Goal: Information Seeking & Learning: Find specific fact

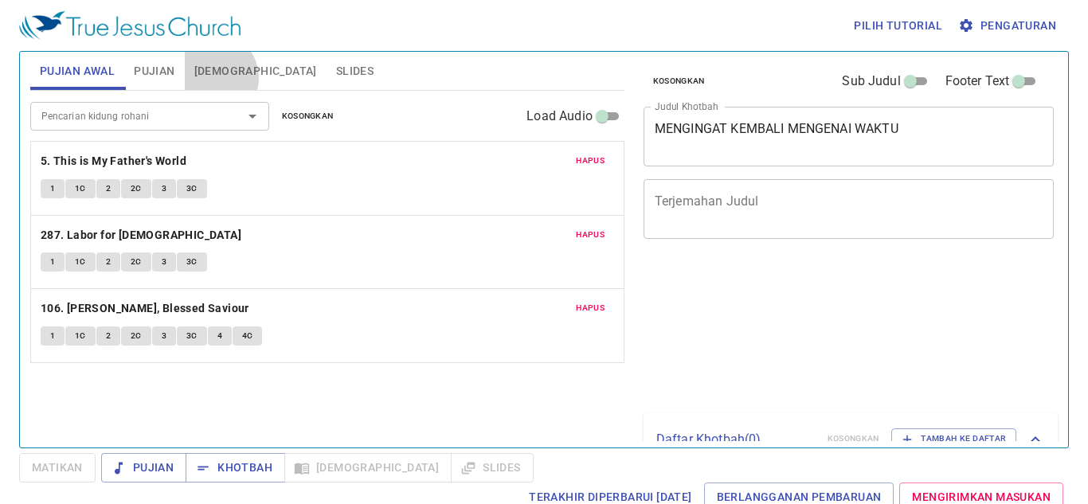
click at [210, 78] on span "[DEMOGRAPHIC_DATA]" at bounding box center [255, 71] width 123 height 20
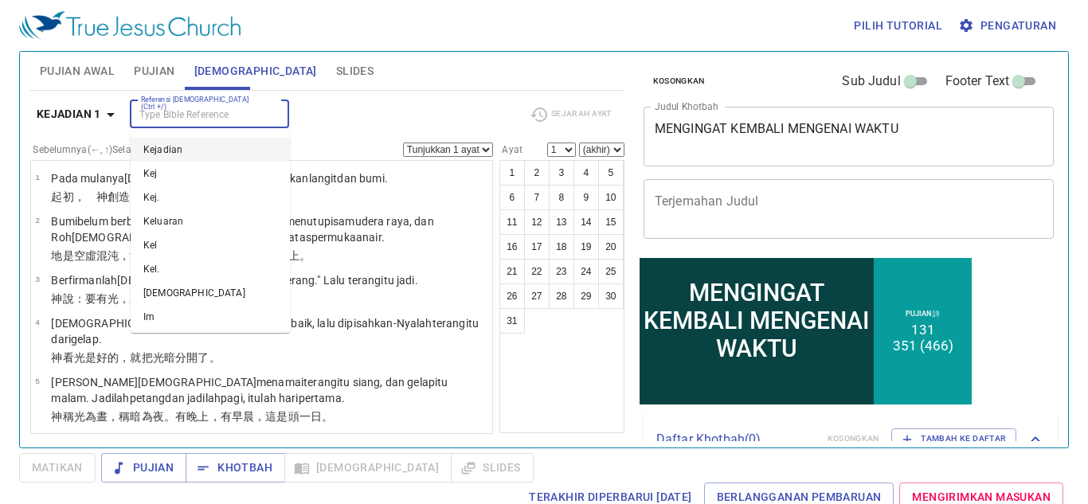
click at [202, 105] on input "Referensi [DEMOGRAPHIC_DATA] (Ctrl +/)" at bounding box center [196, 114] width 123 height 18
type input "ibr 11 1"
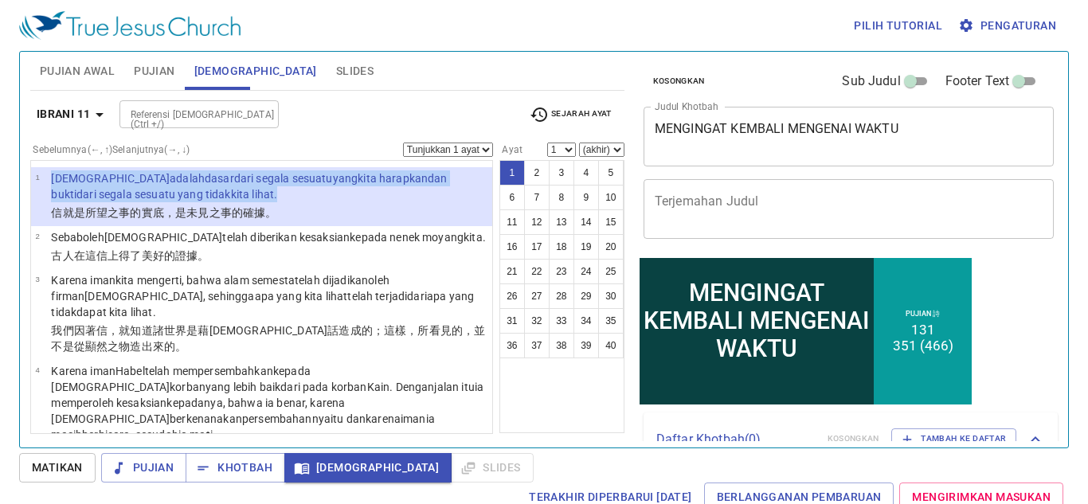
drag, startPoint x: 202, startPoint y: 189, endPoint x: 46, endPoint y: 184, distance: 156.2
click at [46, 184] on tr "1 [DEMOGRAPHIC_DATA] adalah dasar [PERSON_NAME] sesuatu yang kita harapkan [PER…" at bounding box center [261, 187] width 452 height 34
copy tr "[DEMOGRAPHIC_DATA] adalah dasar [PERSON_NAME] sesuatu yang kita harapkan [PERSO…"
click at [327, 82] on button "Slides" at bounding box center [355, 71] width 57 height 38
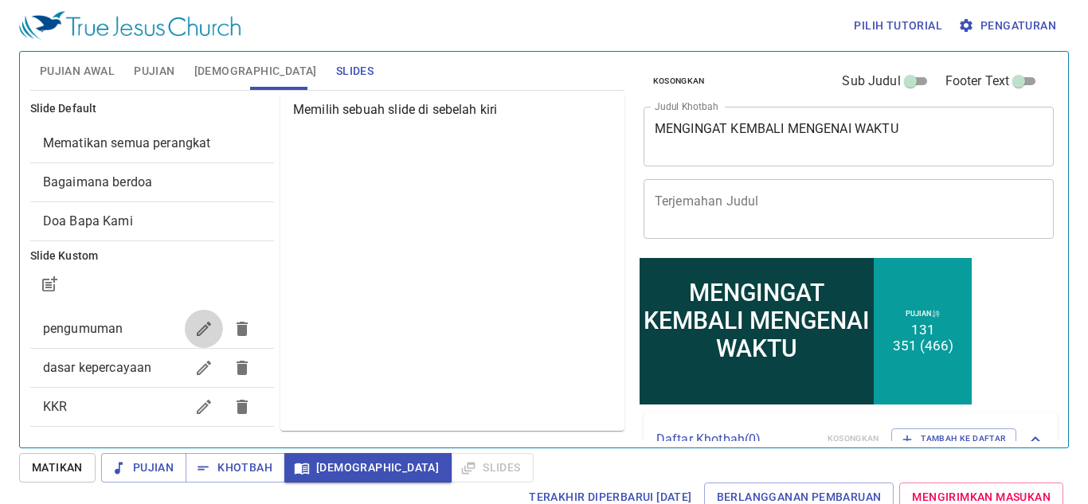
click at [194, 329] on icon "button" at bounding box center [203, 328] width 19 height 19
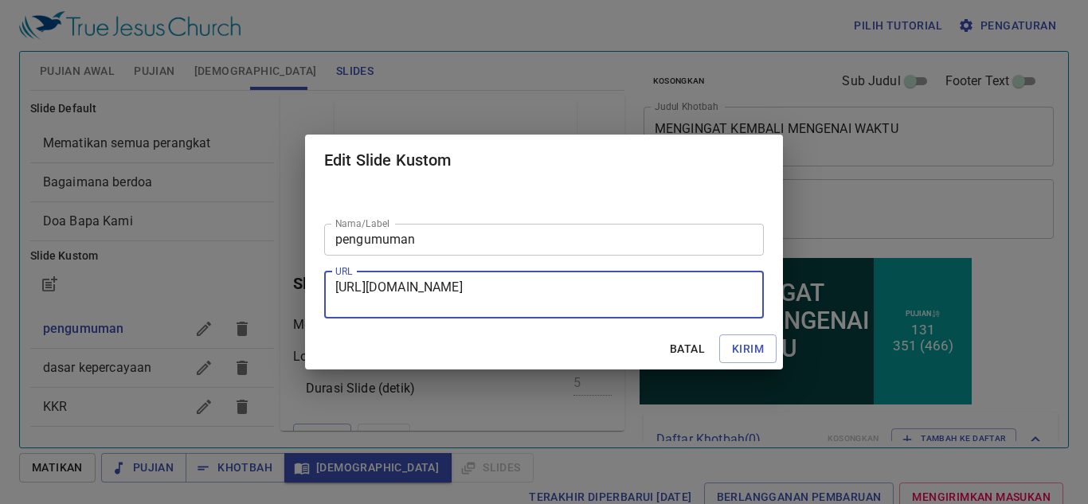
click at [423, 302] on textarea "[URL][DOMAIN_NAME]" at bounding box center [543, 295] width 417 height 30
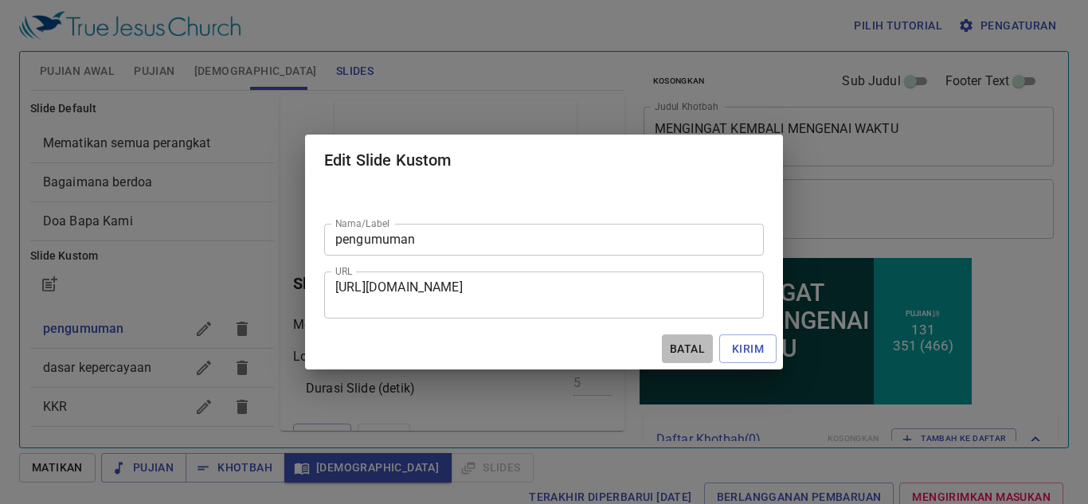
click at [684, 335] on button "Batal" at bounding box center [687, 349] width 51 height 29
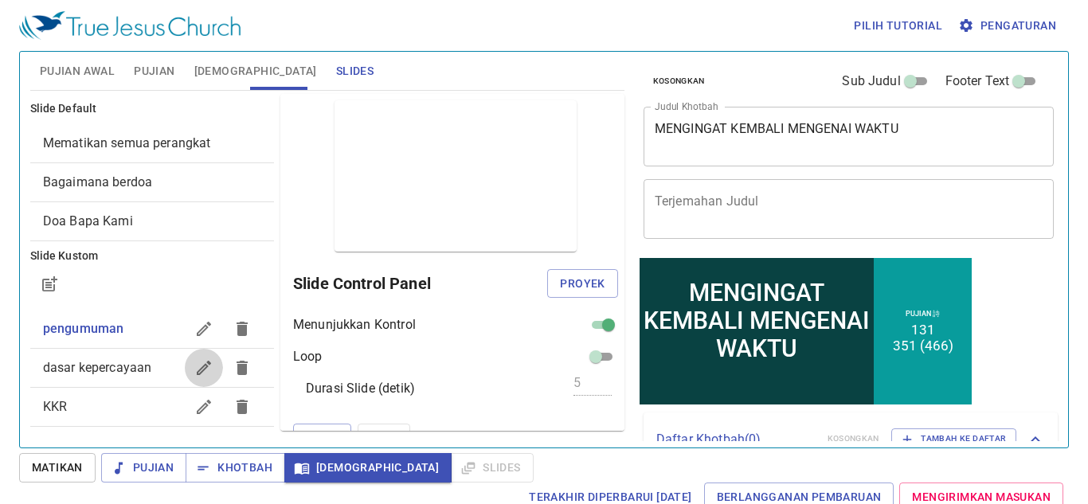
click at [198, 366] on icon "button" at bounding box center [203, 367] width 19 height 19
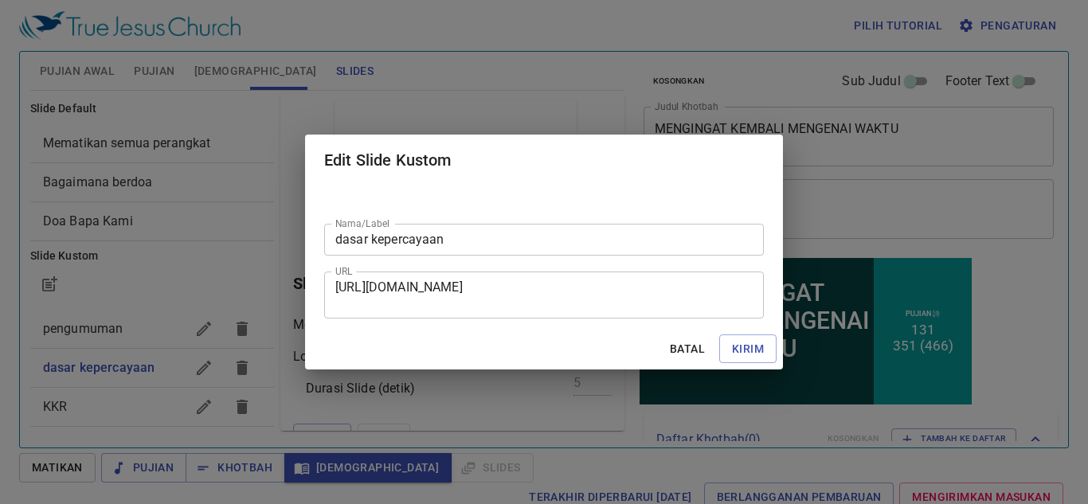
click at [480, 315] on div "[URL][DOMAIN_NAME] URL" at bounding box center [544, 295] width 440 height 47
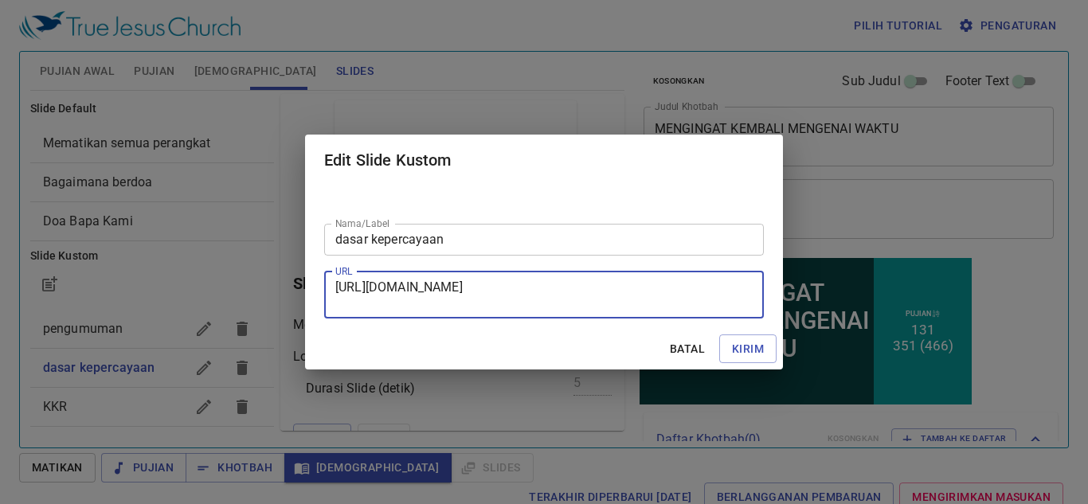
click at [688, 355] on span "Batal" at bounding box center [687, 349] width 38 height 20
